Goal: Find specific page/section: Find specific page/section

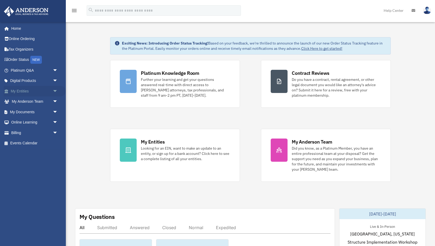
click at [54, 91] on span "arrow_drop_down" at bounding box center [58, 91] width 11 height 11
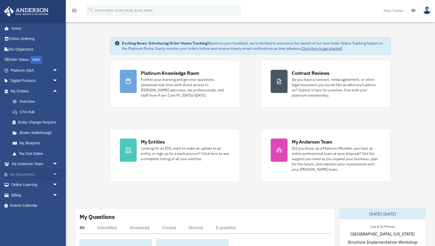
click at [56, 172] on span "arrow_drop_down" at bounding box center [58, 174] width 11 height 11
click at [46, 181] on link "Box" at bounding box center [36, 185] width 58 height 11
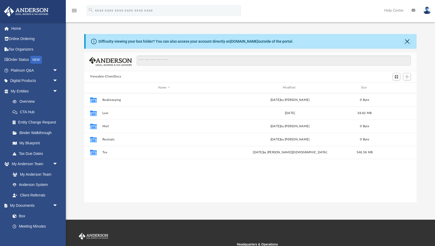
scroll to position [120, 332]
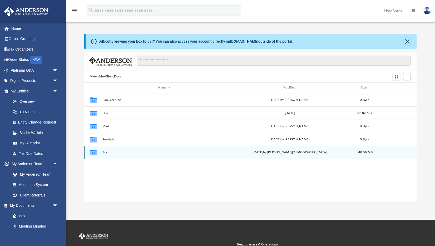
click at [105, 152] on button "Tax" at bounding box center [164, 152] width 124 height 3
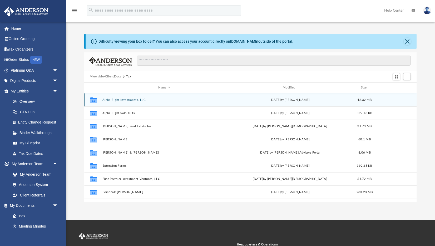
click at [104, 100] on button "Alpha Eight Investments, LLC" at bounding box center [164, 99] width 124 height 3
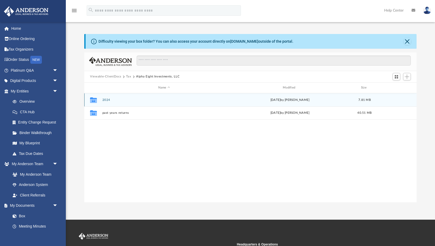
click at [104, 101] on button "2024" at bounding box center [164, 99] width 124 height 3
click at [104, 103] on div "Collaborated Folder Digital Tax Organizer [DATE] by [PERSON_NAME] 7.81 MB" at bounding box center [250, 99] width 332 height 13
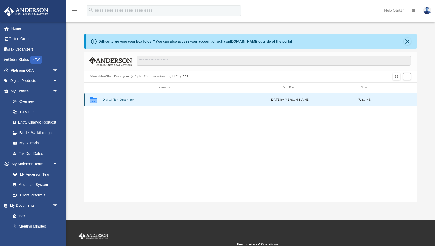
click at [104, 102] on div "Collaborated Folder Digital Tax Organizer [DATE] by [PERSON_NAME] 7.81 MB" at bounding box center [250, 99] width 332 height 13
click at [105, 101] on button "Digital Tax Organizer" at bounding box center [164, 99] width 124 height 3
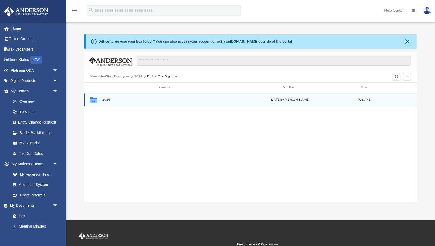
click at [105, 101] on button "2024" at bounding box center [164, 99] width 124 height 3
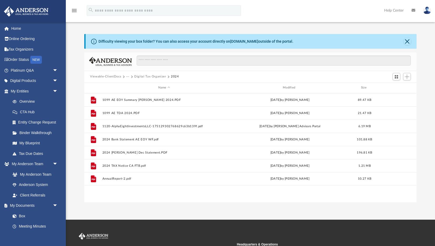
click at [152, 76] on button "Digital Tax Organizer" at bounding box center [150, 76] width 32 height 5
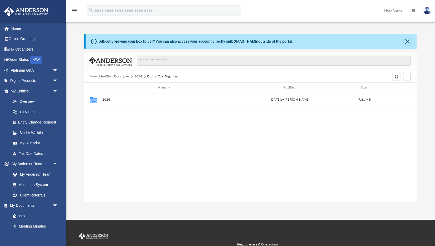
click at [139, 77] on button "2024" at bounding box center [138, 76] width 8 height 5
click at [149, 75] on button "Alpha Eight Investments, LLC" at bounding box center [155, 76] width 43 height 5
click at [140, 75] on button "Alpha Eight Investments, LLC" at bounding box center [157, 76] width 43 height 5
click at [130, 77] on span "Tax" at bounding box center [131, 76] width 10 height 5
click at [130, 77] on button "Tax" at bounding box center [128, 76] width 5 height 5
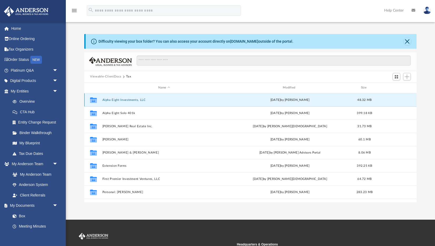
click at [134, 100] on button "Alpha Eight Investments, LLC" at bounding box center [164, 99] width 124 height 3
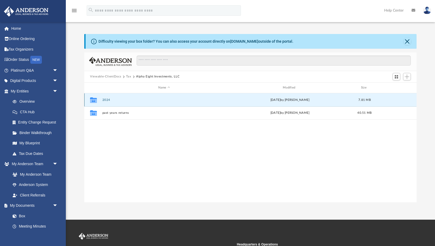
click at [104, 100] on button "2024" at bounding box center [164, 99] width 124 height 3
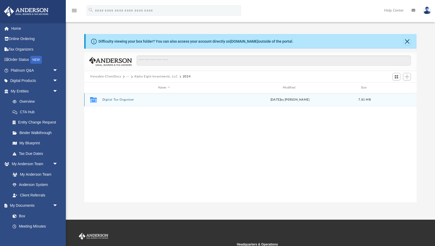
click at [106, 100] on button "Digital Tax Organizer" at bounding box center [164, 99] width 124 height 3
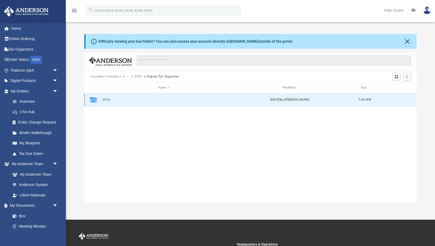
click at [106, 100] on button "2024" at bounding box center [164, 99] width 124 height 3
